Goal: Task Accomplishment & Management: Use online tool/utility

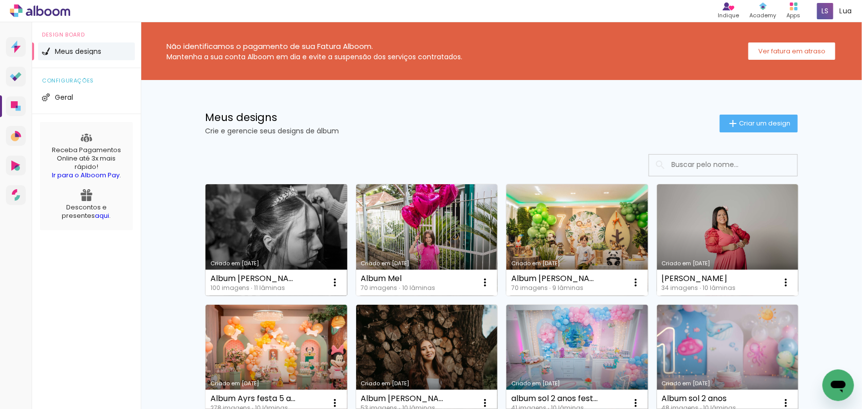
click at [249, 198] on link "Criado em [DATE]" at bounding box center [276, 240] width 142 height 112
